Goal: Information Seeking & Learning: Compare options

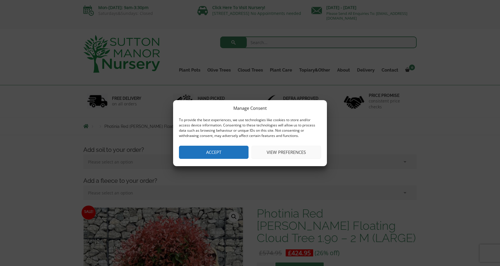
click at [228, 151] on button "Accept" at bounding box center [214, 152] width 70 height 13
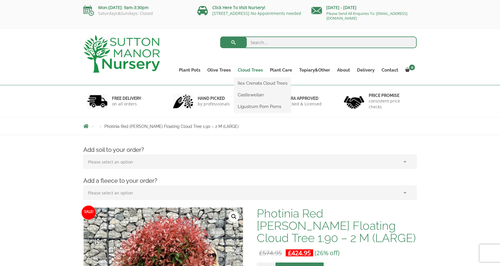
click at [252, 70] on link "Cloud Trees" at bounding box center [250, 70] width 32 height 8
click at [249, 83] on link "Ilex Crenata Cloud Trees" at bounding box center [262, 83] width 57 height 9
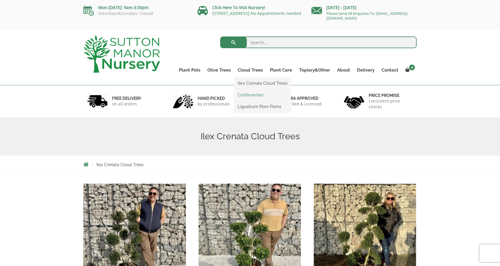
click at [249, 94] on link "Castlewellan" at bounding box center [262, 95] width 57 height 9
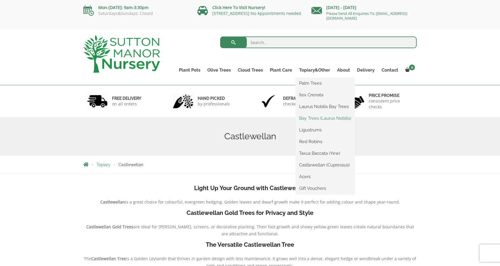
click at [310, 119] on link "Bay Trees (Laurus Nobilis)" at bounding box center [324, 118] width 59 height 9
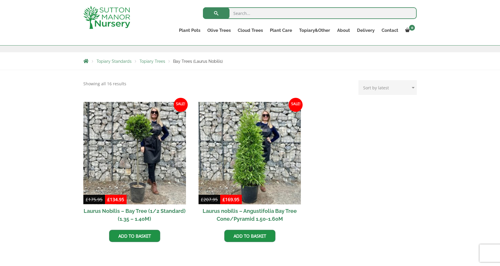
scroll to position [136, 0]
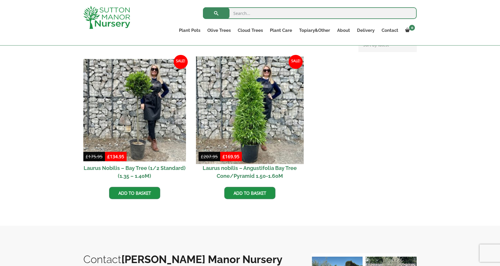
click at [257, 125] on img at bounding box center [250, 110] width 108 height 108
